Goal: Task Accomplishment & Management: Manage account settings

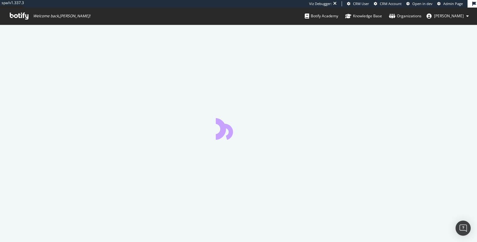
click at [467, 16] on icon at bounding box center [467, 16] width 3 height 4
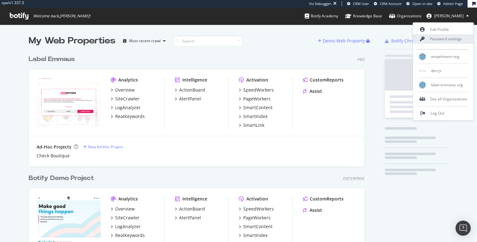
scroll to position [1498, 341]
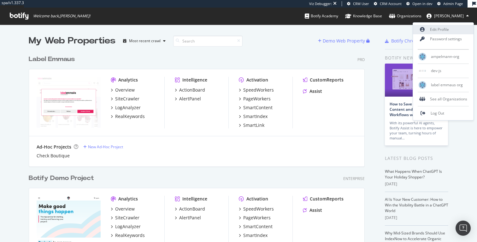
click at [445, 31] on link "Edit Profile" at bounding box center [443, 29] width 61 height 9
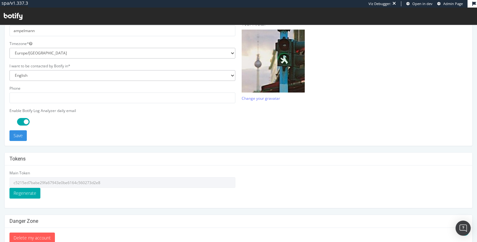
scroll to position [179, 0]
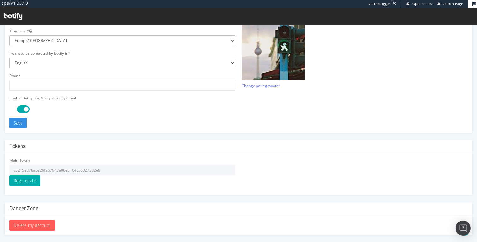
click at [77, 166] on input "c5215ed7babe29fa67943e0be6164c560273d2e8" at bounding box center [122, 170] width 226 height 11
click at [81, 169] on input "c5215ed7babe29fa67943e0be6164c560273d2e8" at bounding box center [122, 170] width 226 height 11
click at [71, 171] on input "c5215ed7babe29fa67943e0be6164c560273d2e8" at bounding box center [122, 170] width 226 height 11
